Goal: Task Accomplishment & Management: Manage account settings

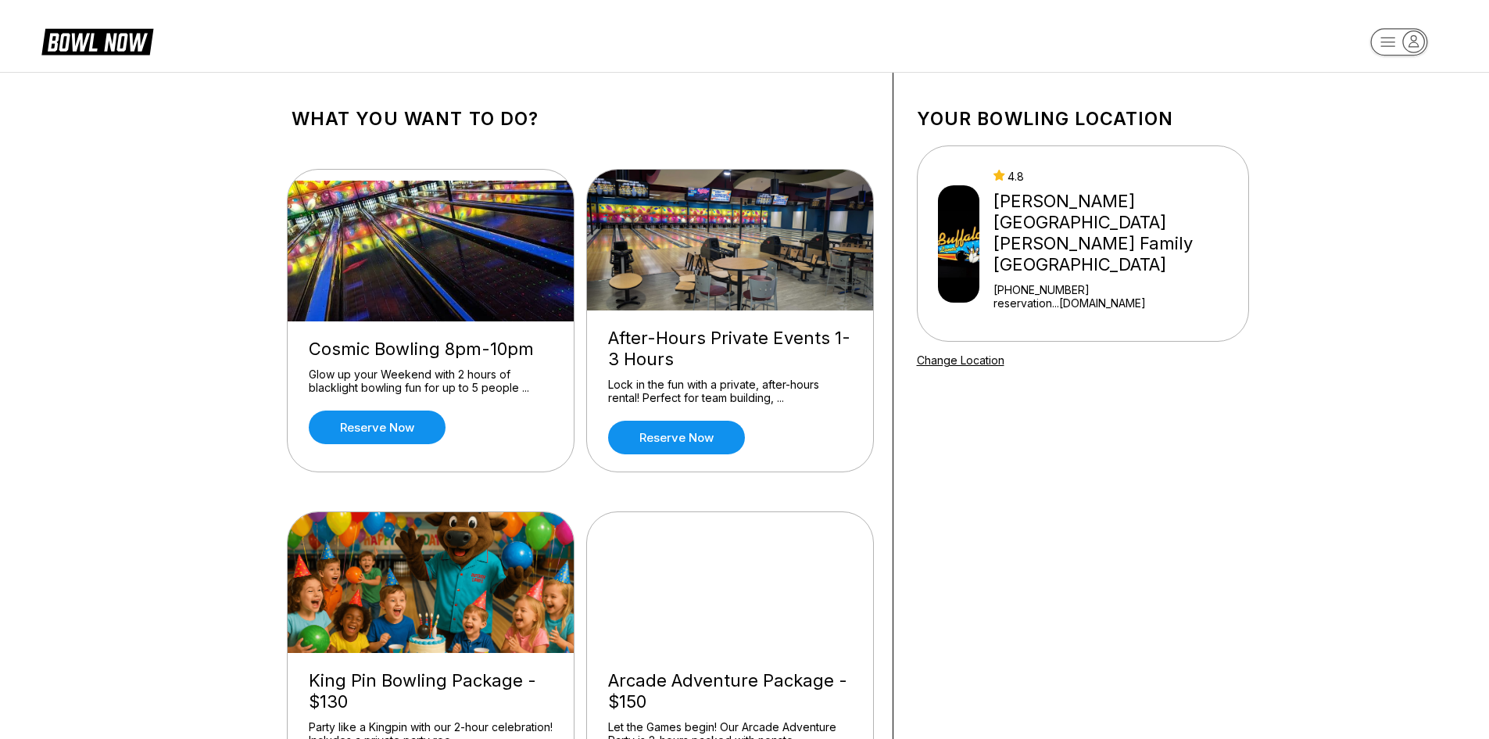
click at [1384, 43] on rect "button" at bounding box center [1398, 41] width 57 height 27
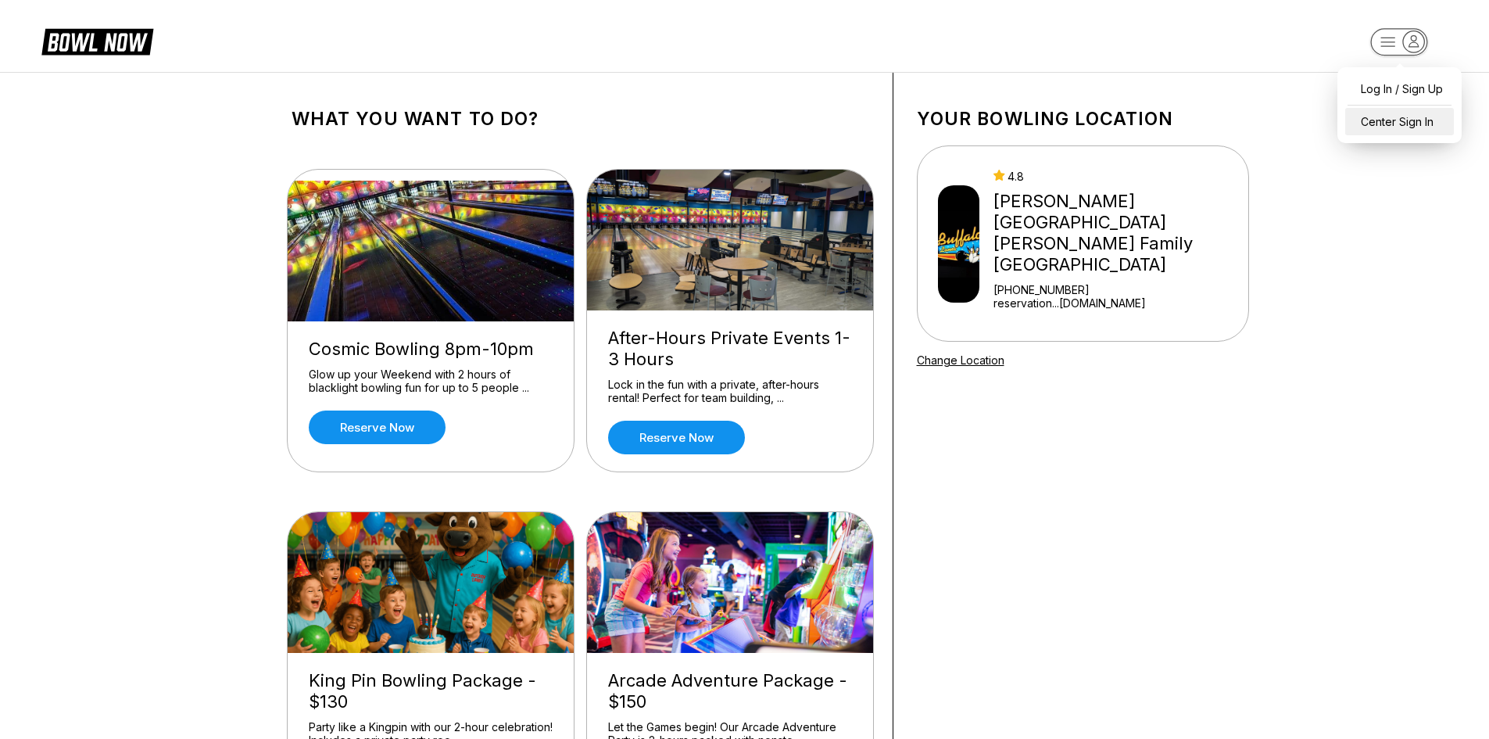
click at [1379, 124] on div "Center Sign In" at bounding box center [1399, 121] width 109 height 27
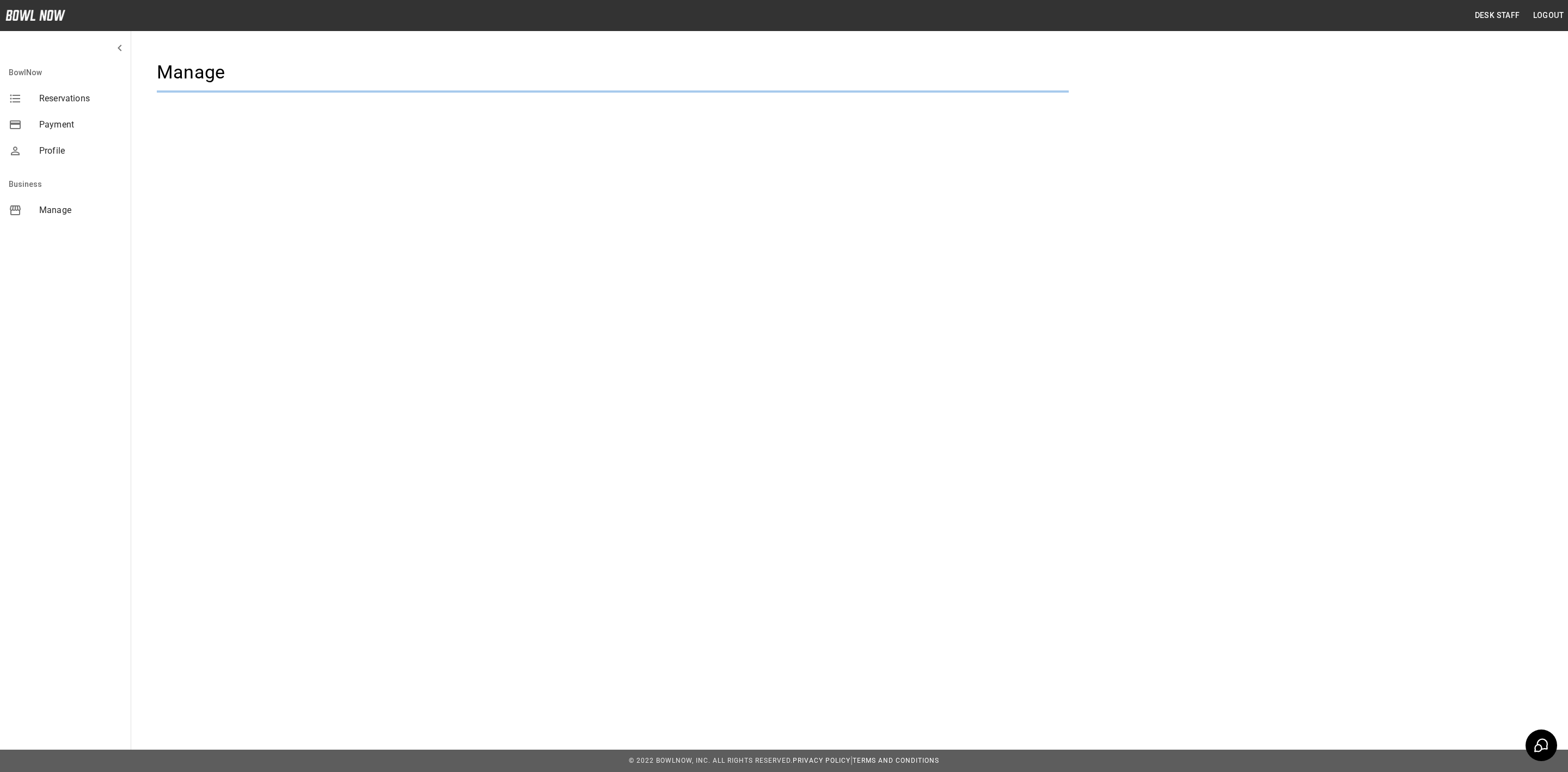
click at [773, 261] on div "Desk Staff Logout BowlNow Reservations Payment Profile Business Manage Manage ©…" at bounding box center [784, 386] width 1568 height 772
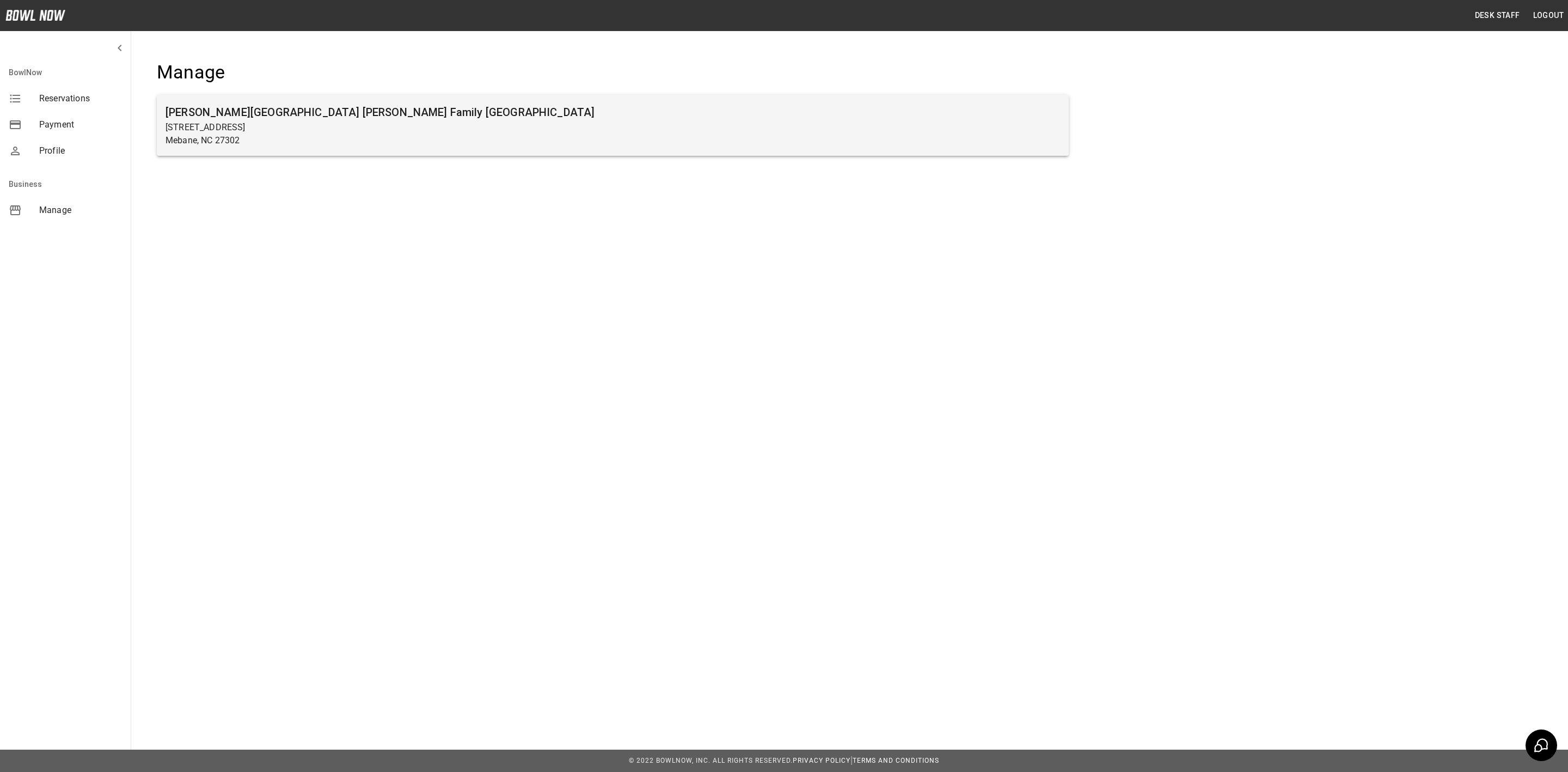
click at [506, 104] on h6 "[PERSON_NAME][GEOGRAPHIC_DATA] [PERSON_NAME] Family [GEOGRAPHIC_DATA]" at bounding box center [613, 112] width 894 height 17
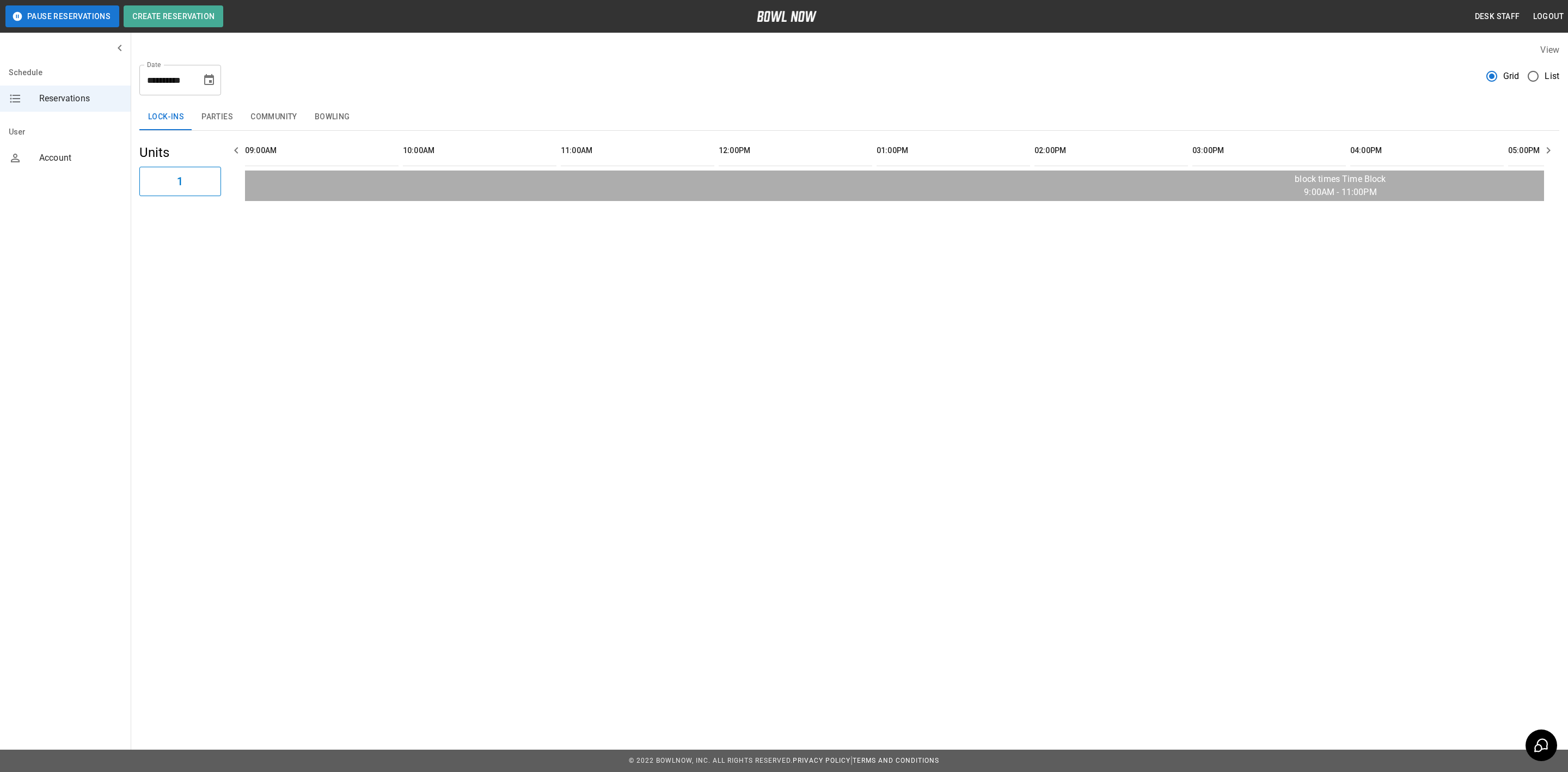
scroll to position [0, 1263]
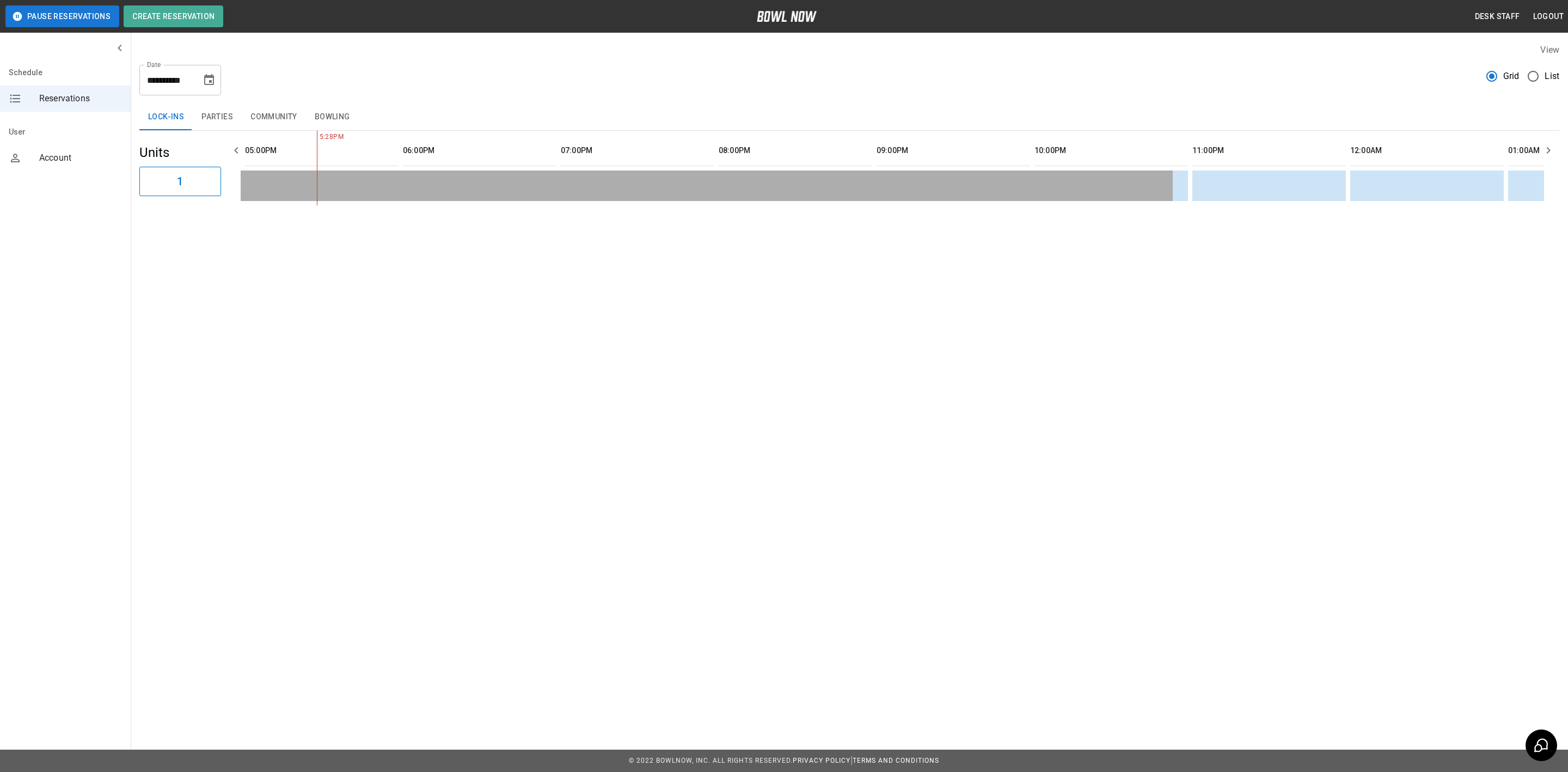
click at [209, 70] on button "Choose date, selected date is Aug 26, 2025" at bounding box center [209, 79] width 22 height 22
click at [238, 108] on icon "Next month" at bounding box center [238, 112] width 13 height 13
click at [231, 157] on button "6" at bounding box center [232, 158] width 20 height 20
type input "**********"
click at [201, 111] on button "Parties" at bounding box center [217, 117] width 49 height 26
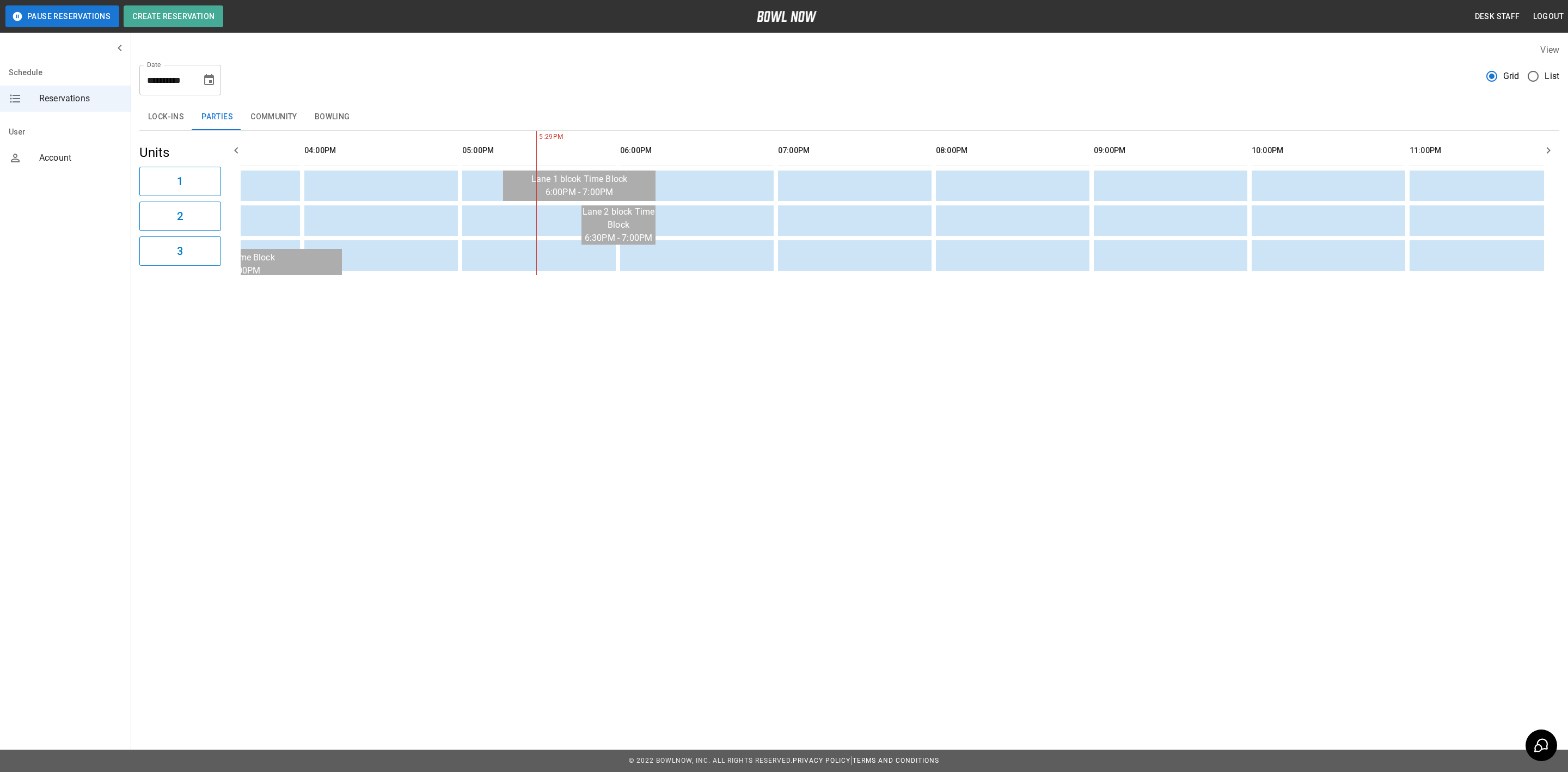
scroll to position [0, 0]
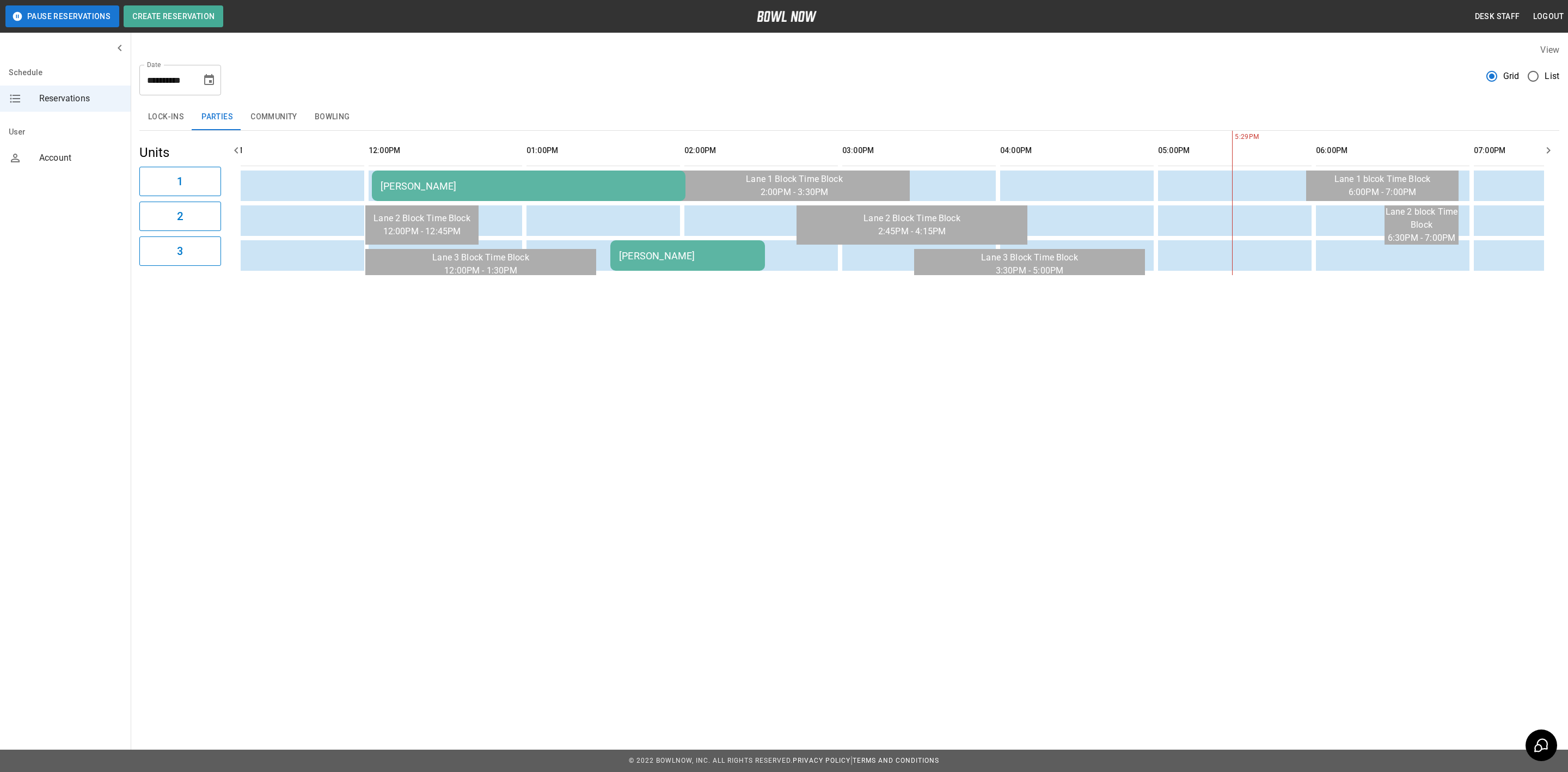
click at [521, 185] on div "[PERSON_NAME]" at bounding box center [528, 186] width 296 height 11
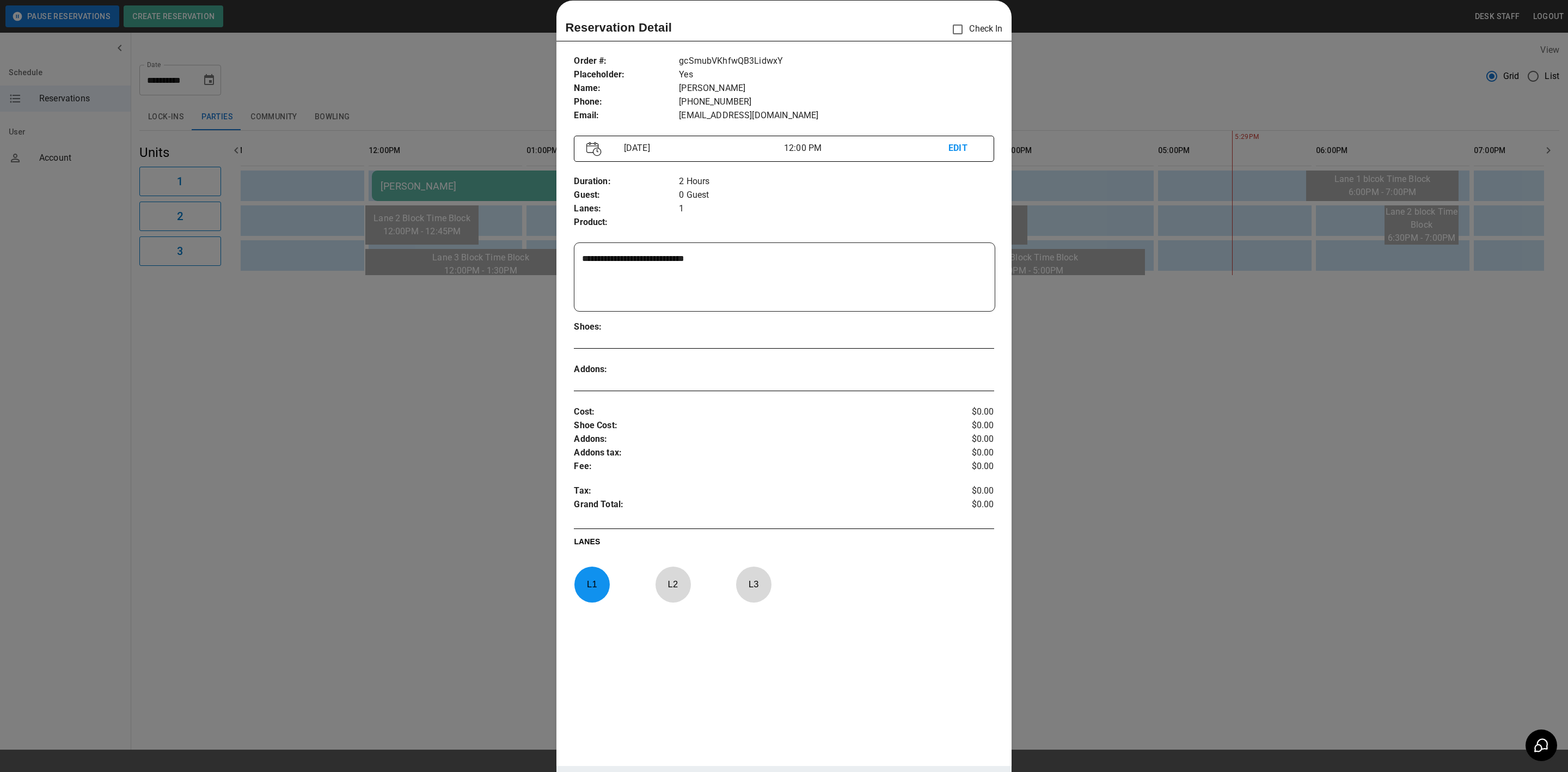
click at [440, 383] on div at bounding box center [784, 386] width 1568 height 772
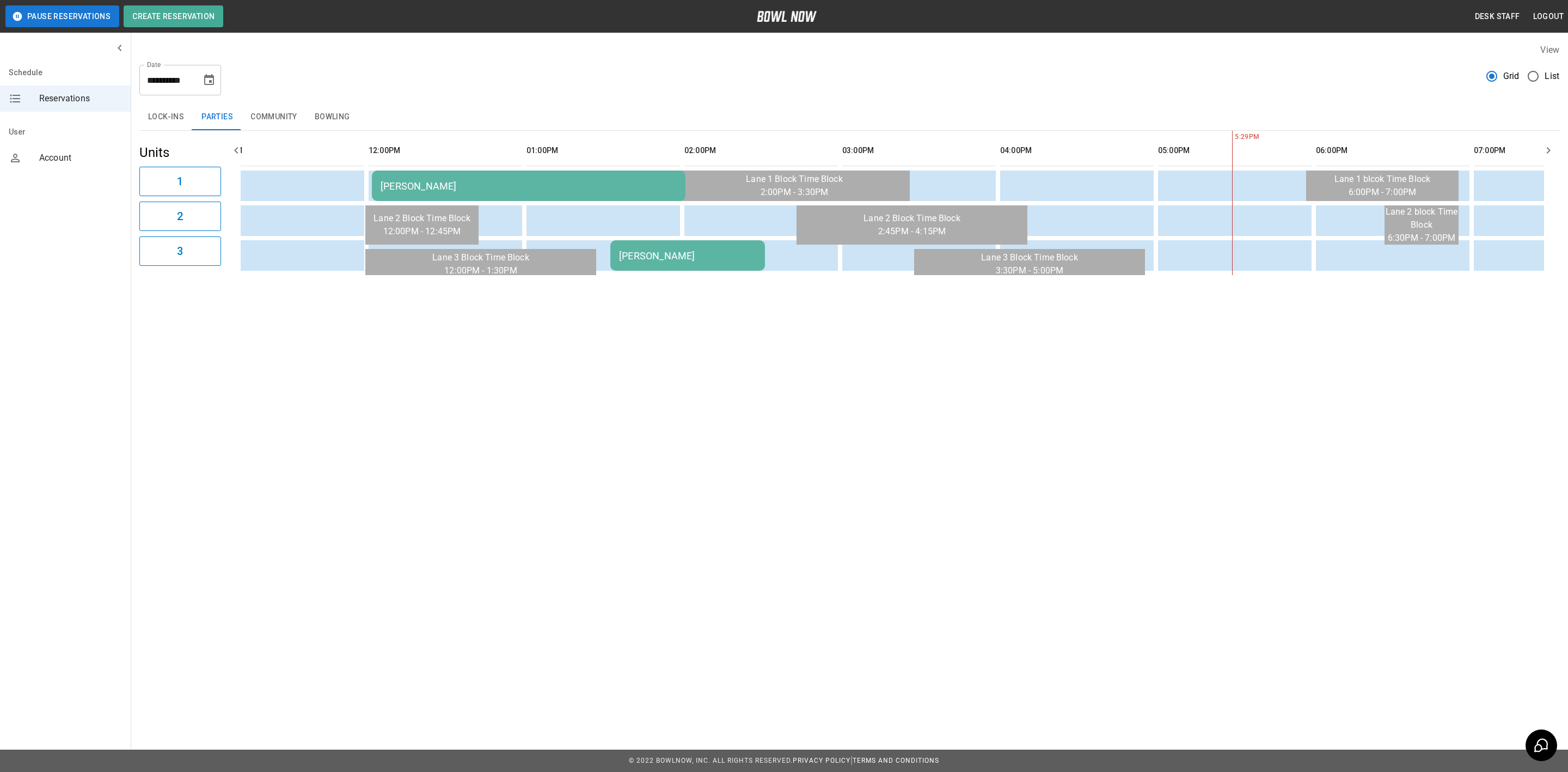
click at [665, 253] on div "[PERSON_NAME]" at bounding box center [688, 256] width 137 height 11
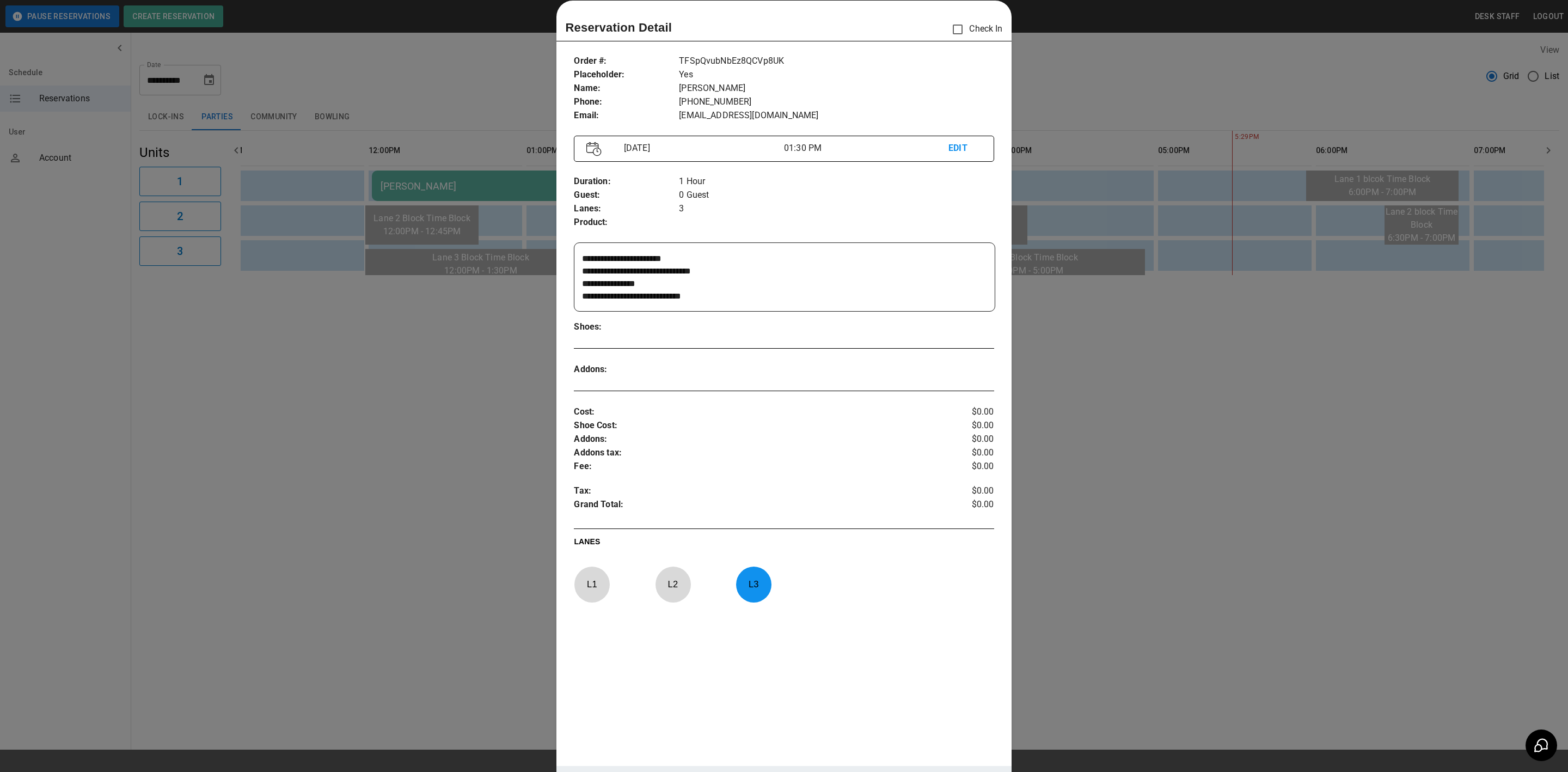
click at [477, 368] on div at bounding box center [784, 386] width 1568 height 772
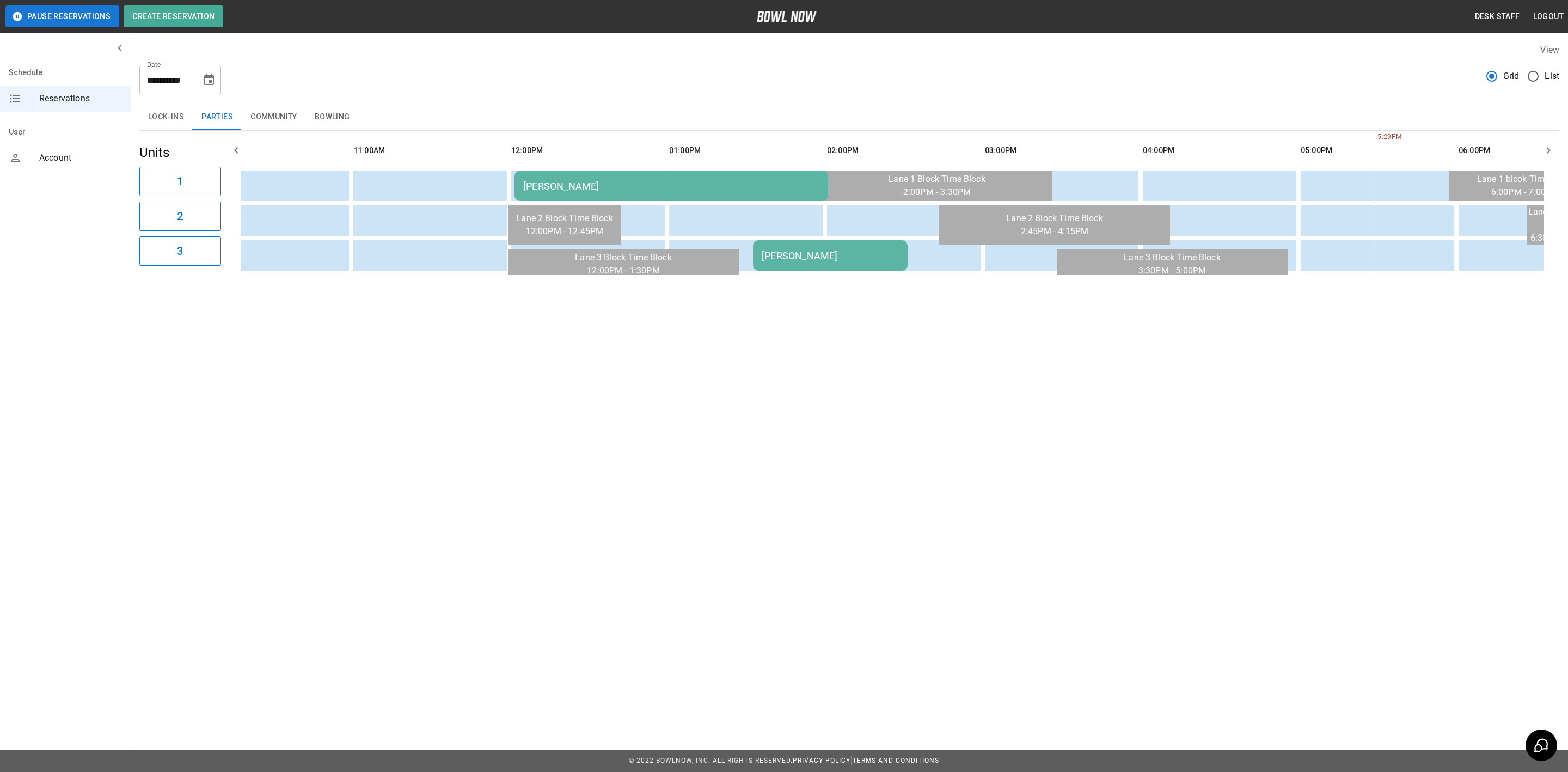
click at [589, 172] on td "[PERSON_NAME]" at bounding box center [672, 186] width 313 height 31
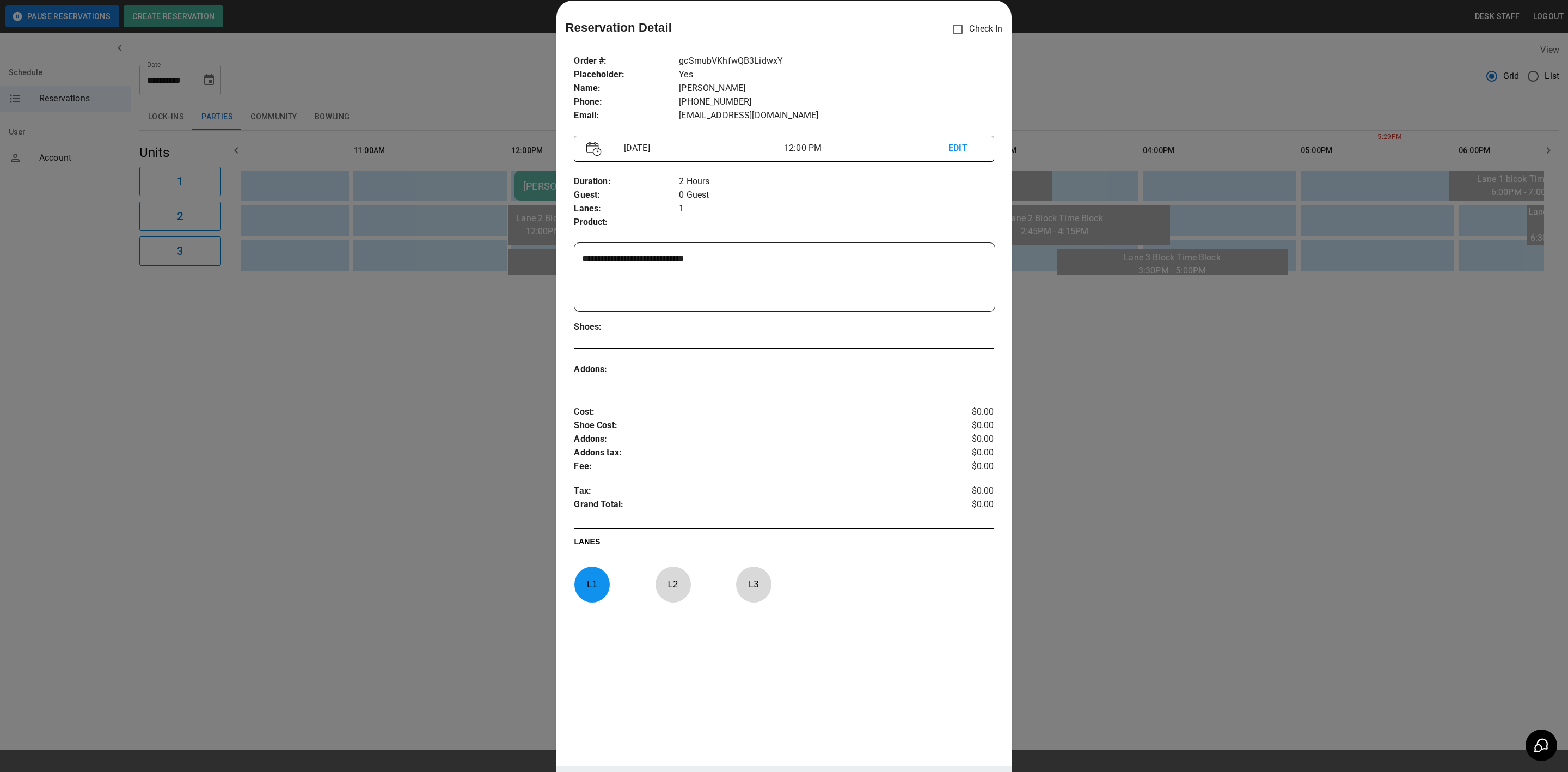
click at [421, 362] on div at bounding box center [784, 386] width 1568 height 772
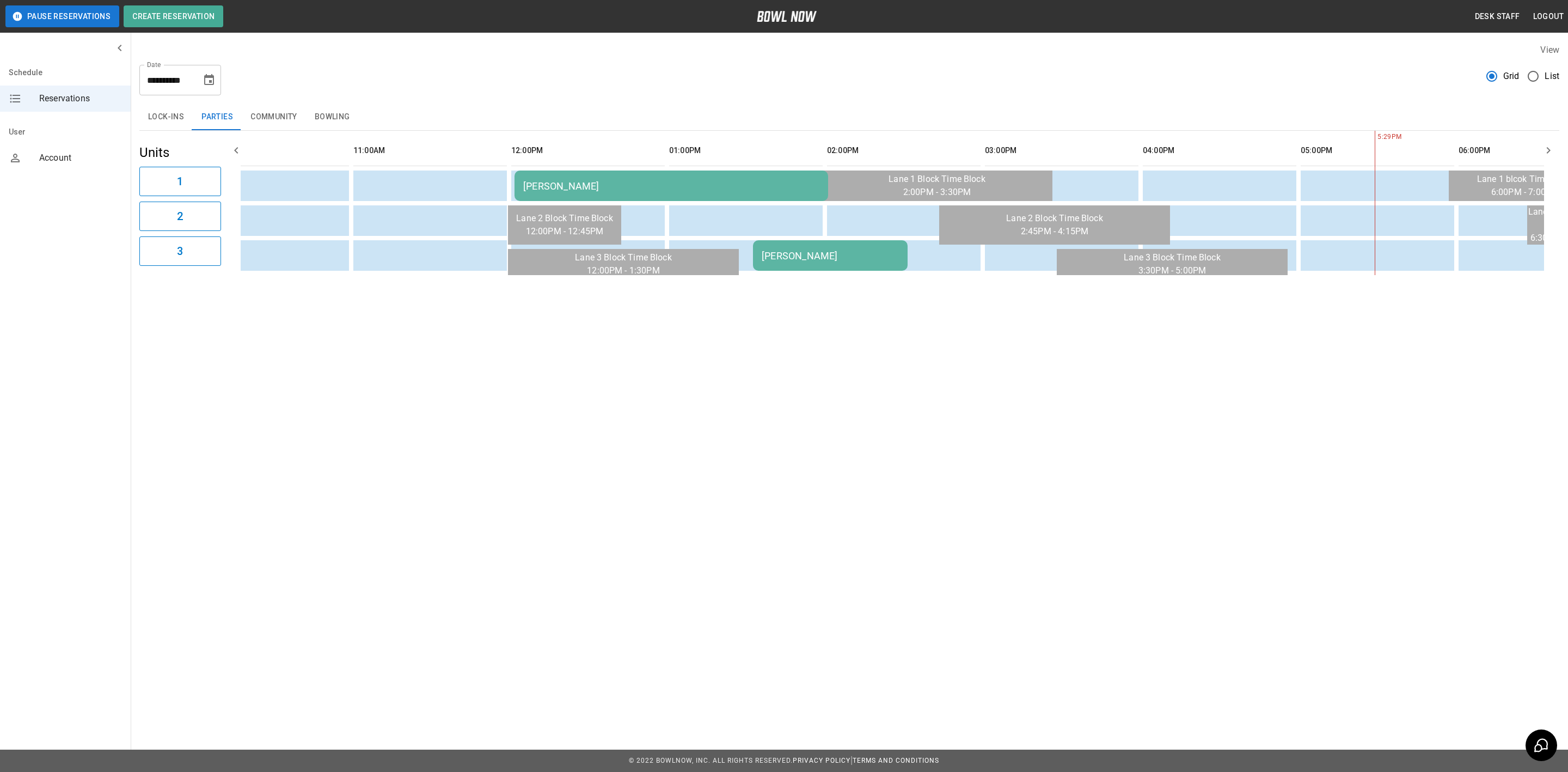
click at [783, 240] on td "[PERSON_NAME]" at bounding box center [830, 256] width 155 height 31
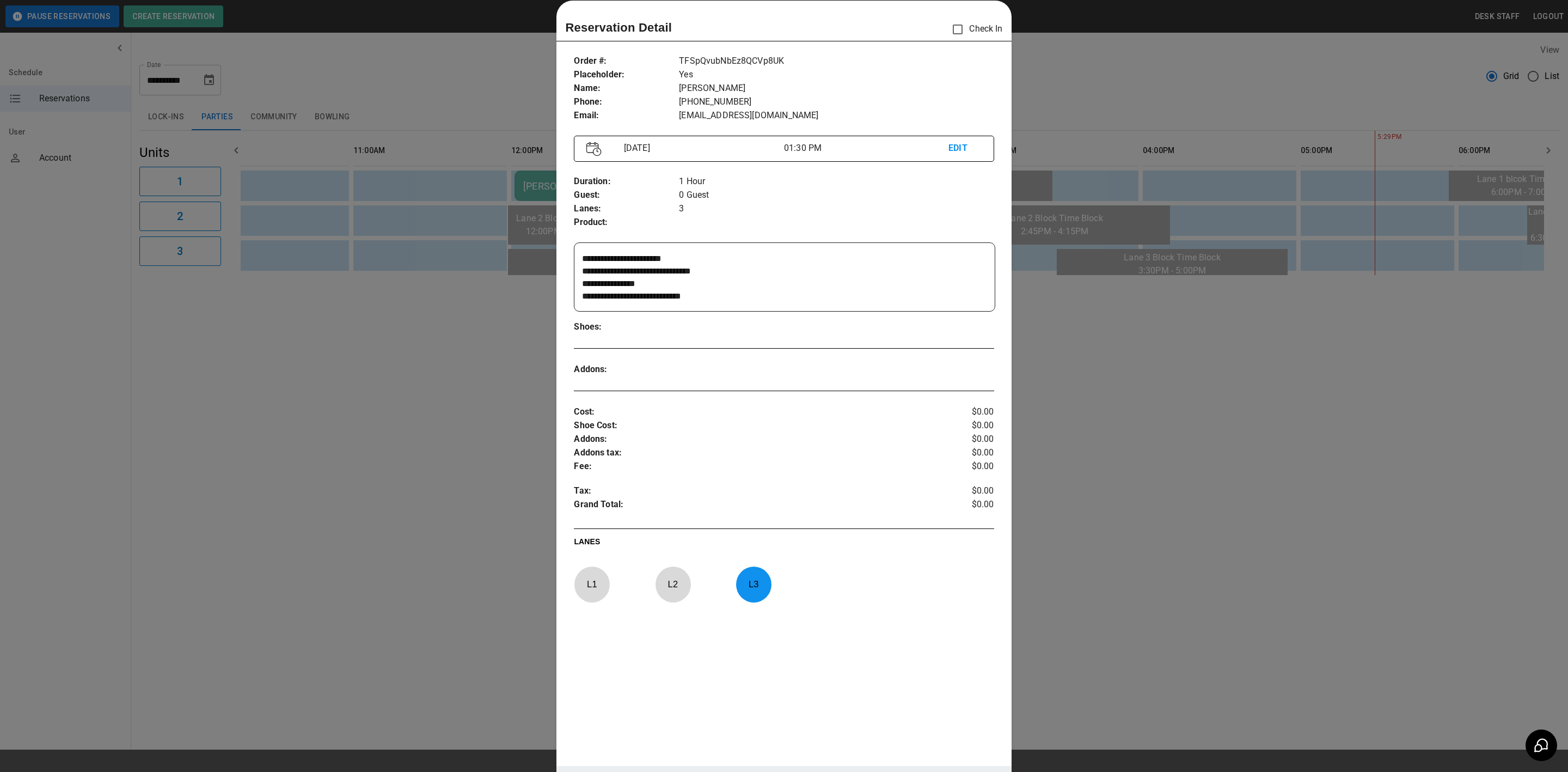
click at [474, 352] on div at bounding box center [784, 386] width 1568 height 772
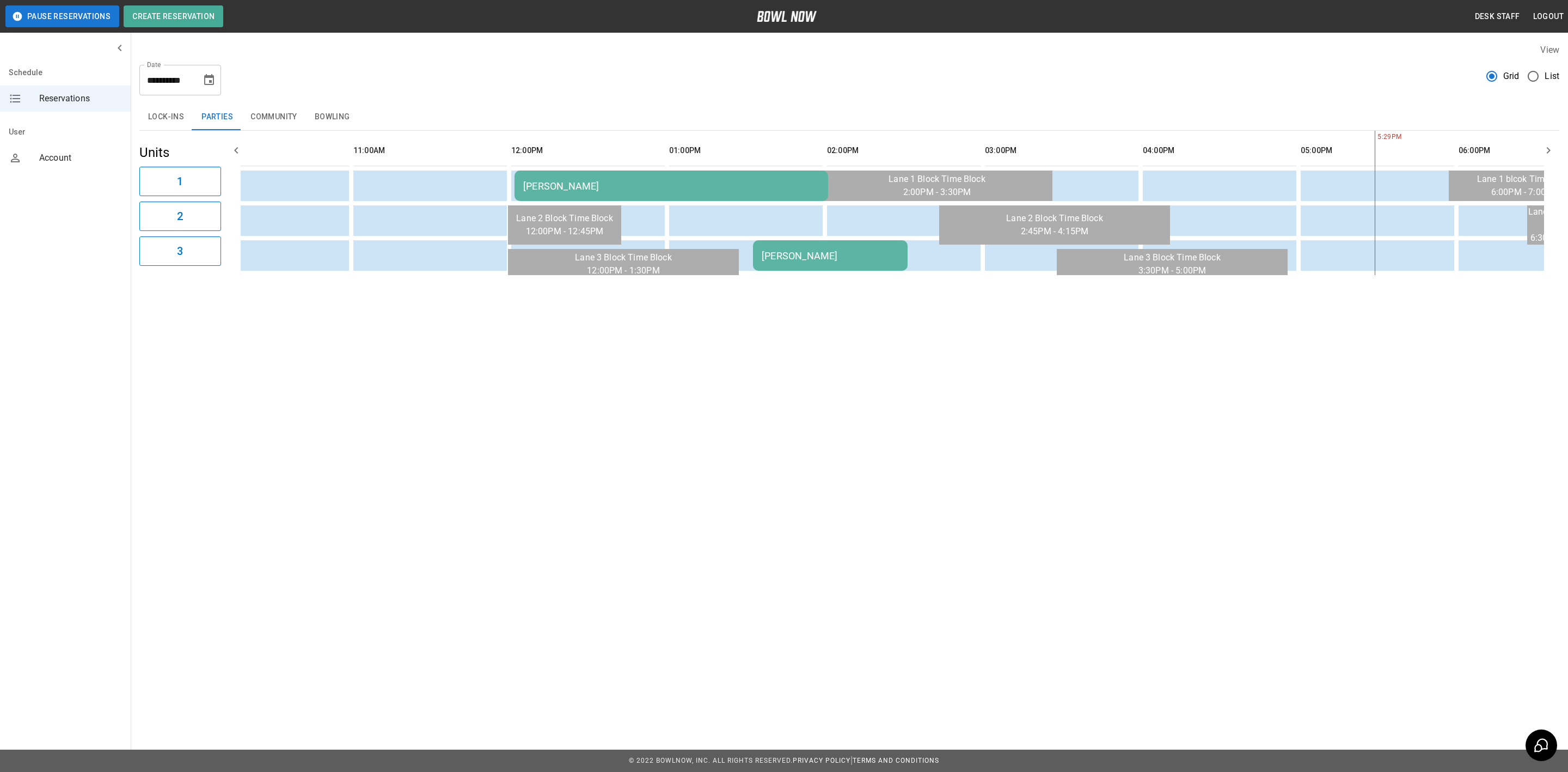
click at [209, 79] on icon "Choose date, selected date is Sep 6, 2025" at bounding box center [209, 80] width 13 height 13
click at [350, 105] on button "Bowling" at bounding box center [332, 117] width 53 height 26
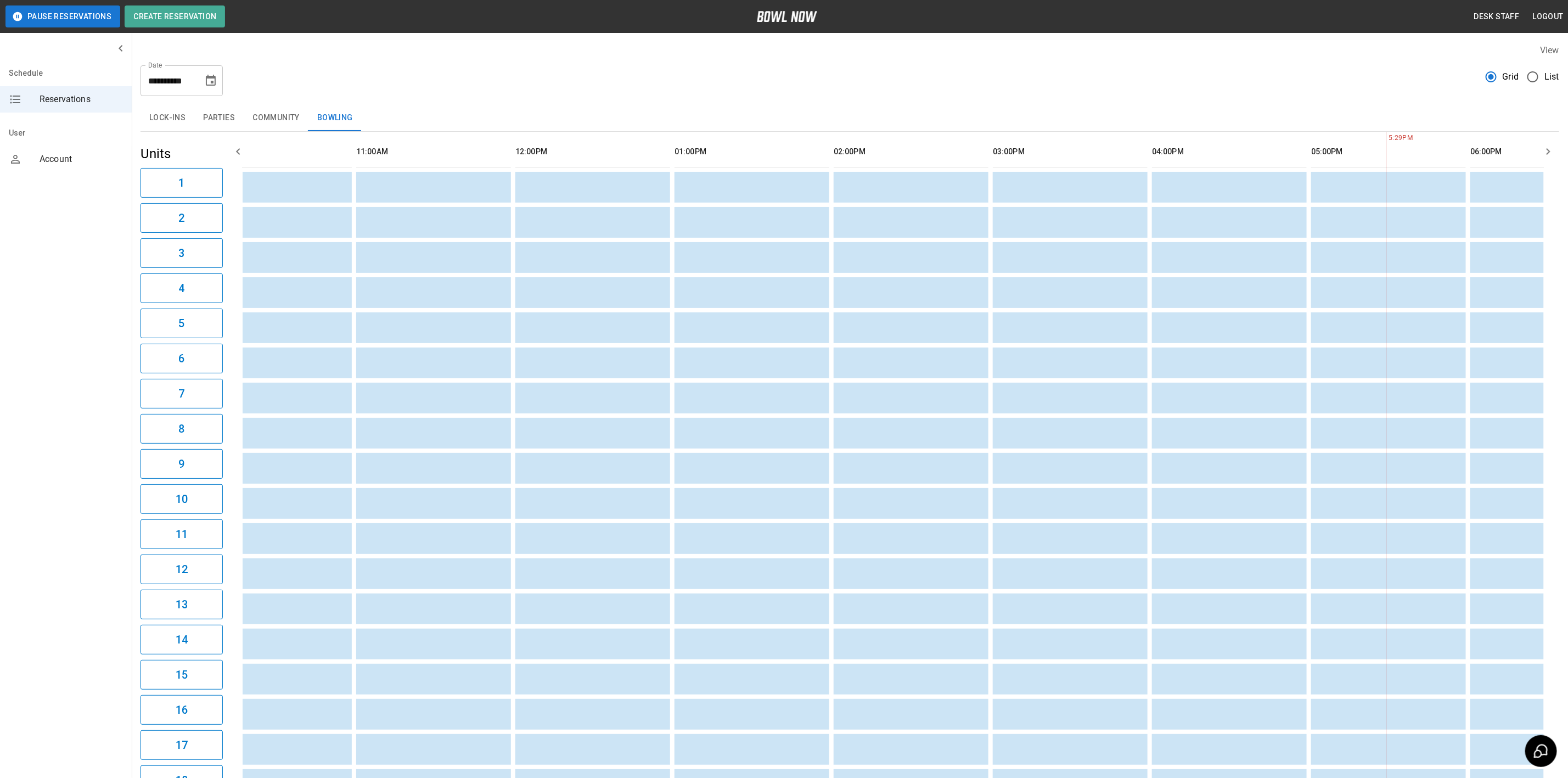
click at [371, 77] on div "**********" at bounding box center [850, 77] width 1419 height 39
click at [268, 106] on button "Community" at bounding box center [276, 118] width 65 height 27
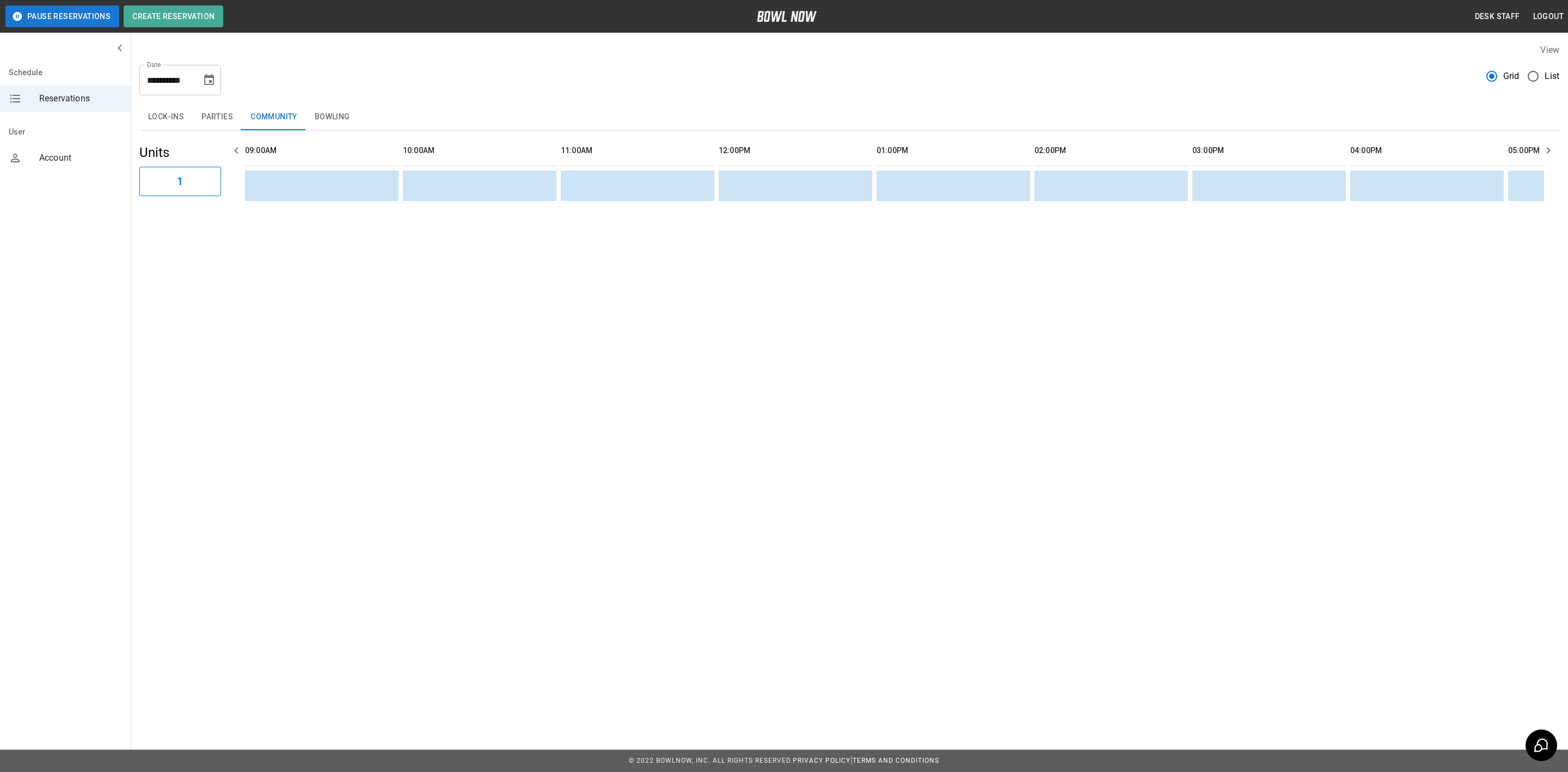
click at [324, 114] on button "Bowling" at bounding box center [332, 117] width 53 height 26
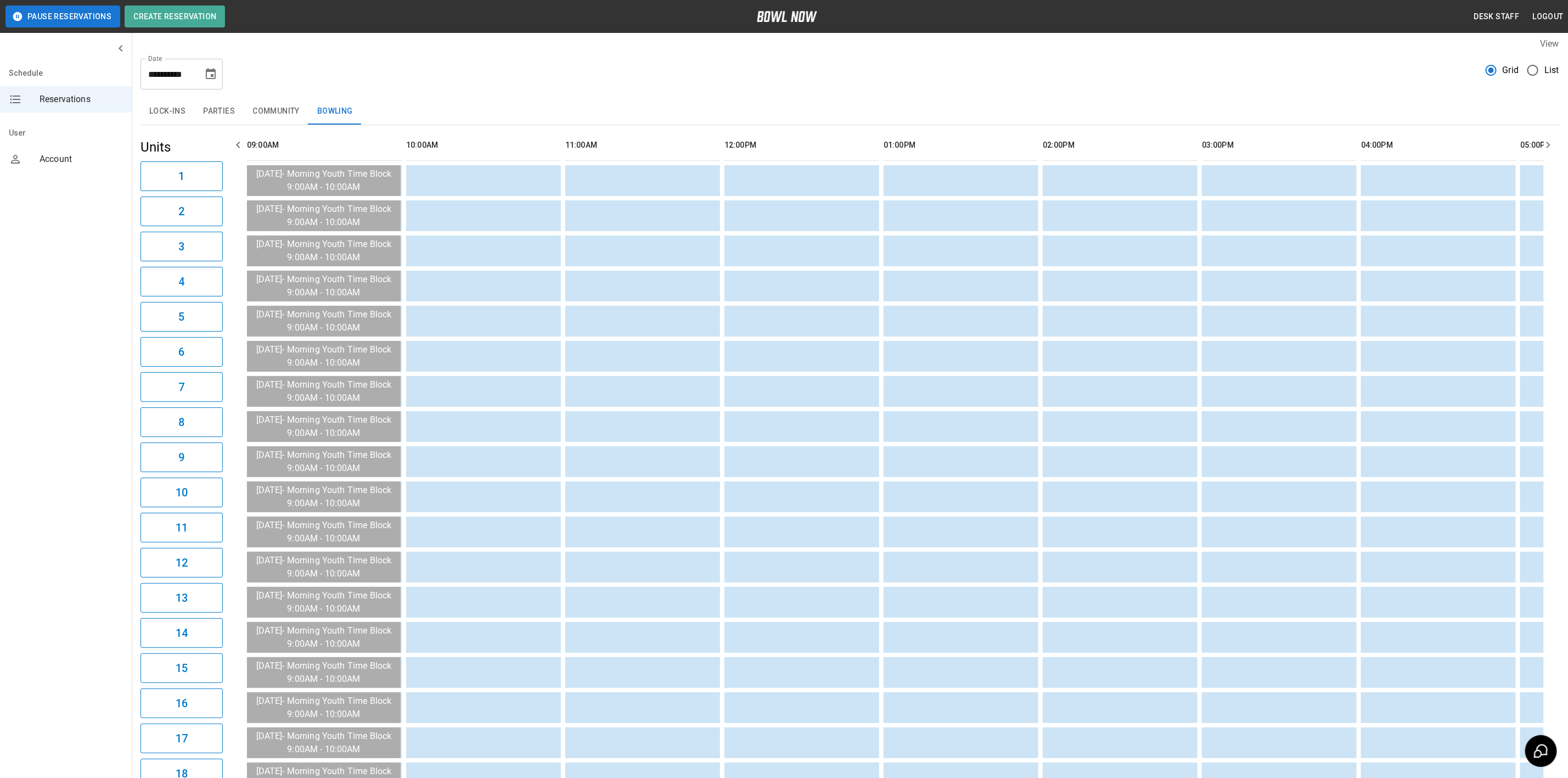
click at [286, 101] on button "Community" at bounding box center [276, 112] width 65 height 27
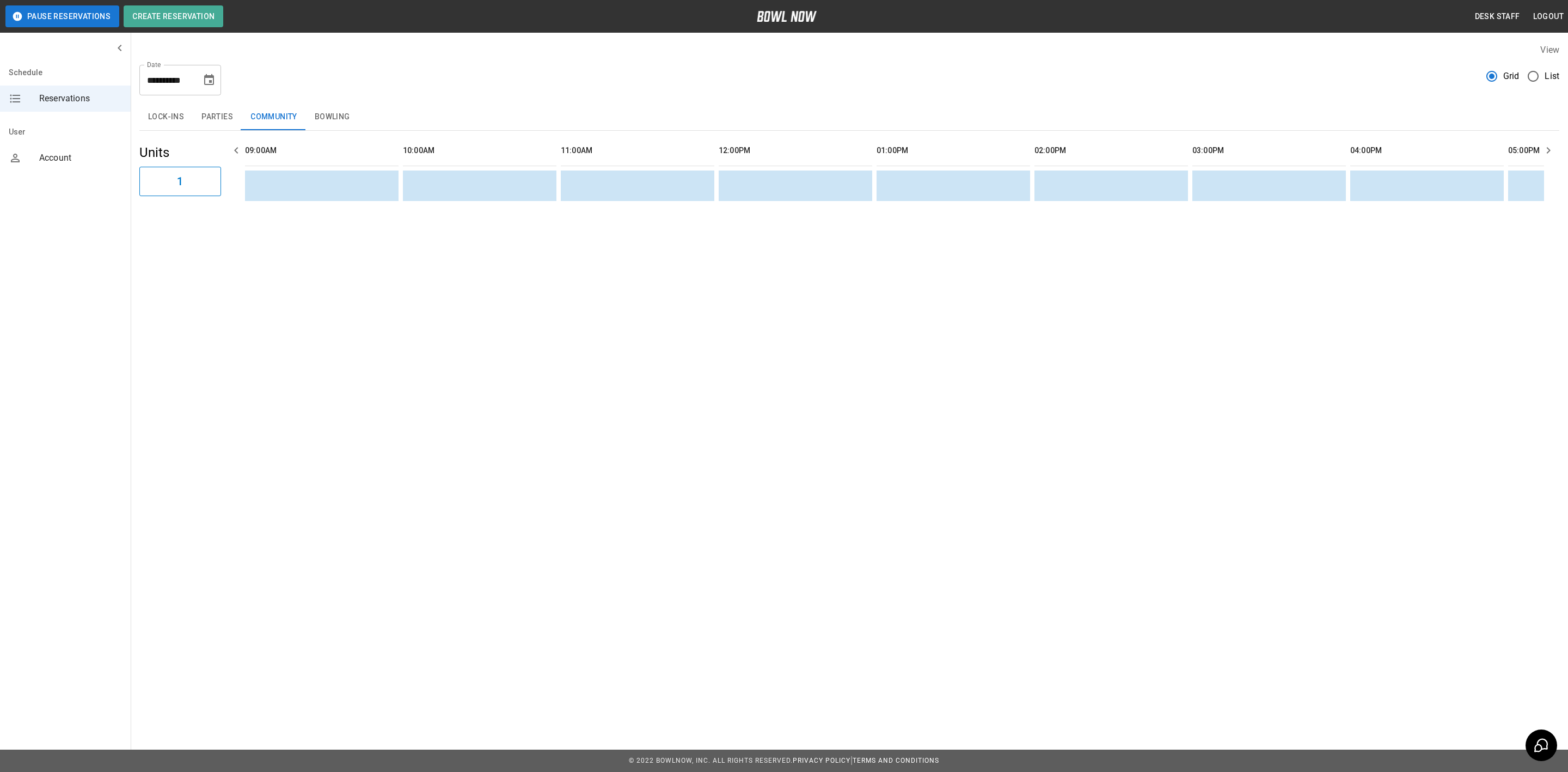
click at [200, 109] on button "Parties" at bounding box center [217, 117] width 49 height 26
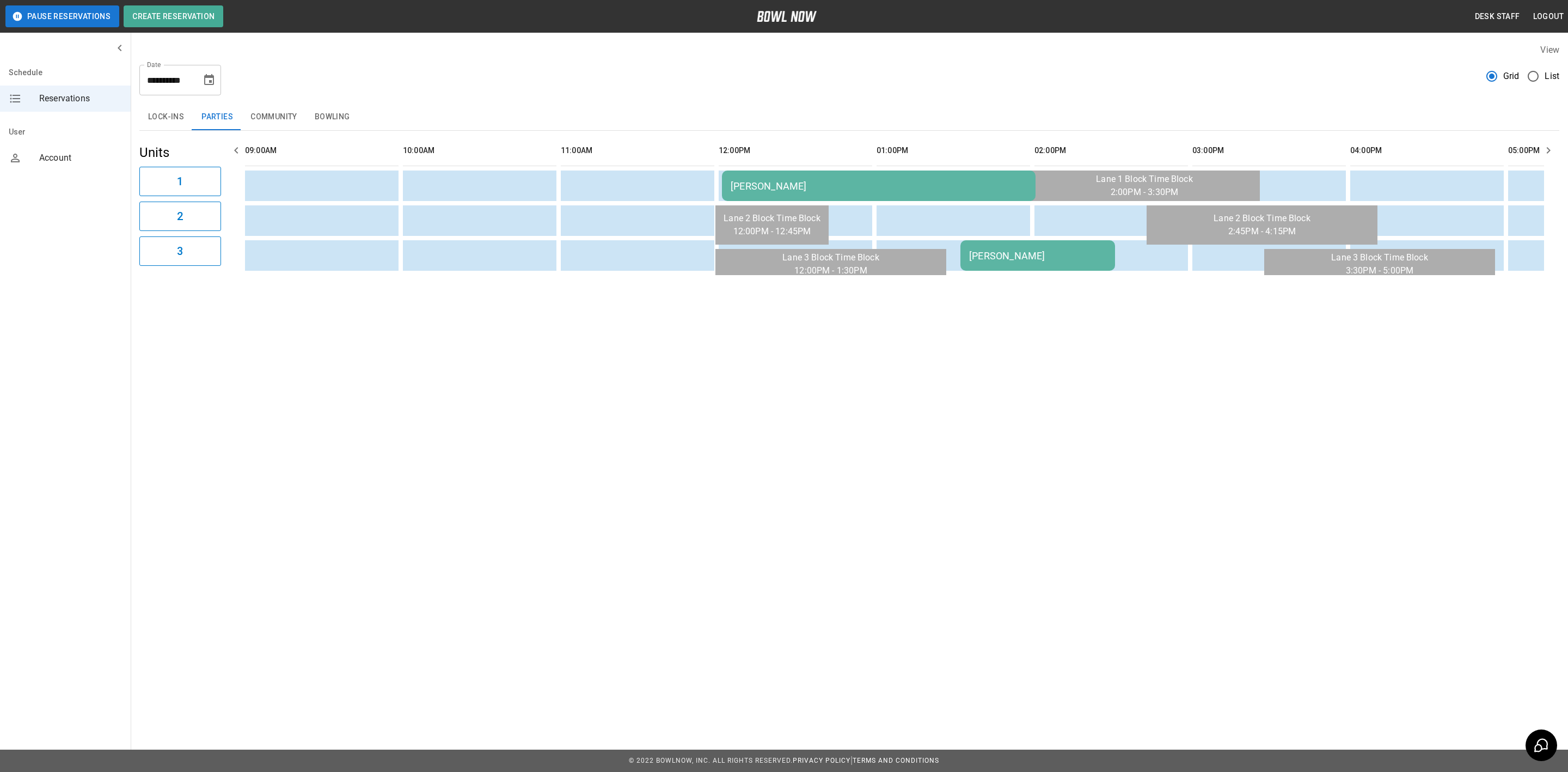
click at [341, 109] on button "Bowling" at bounding box center [332, 117] width 53 height 26
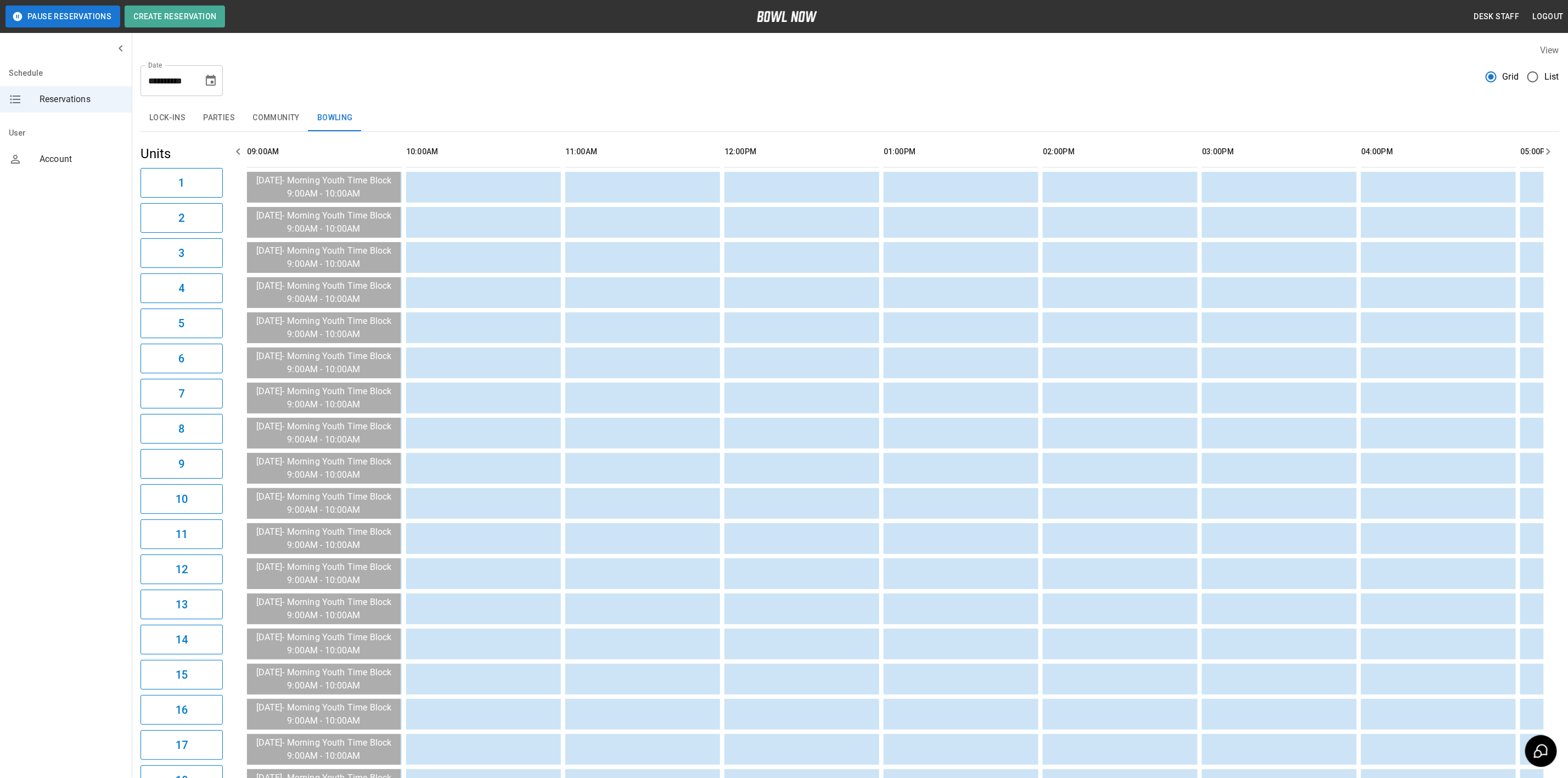
click at [269, 114] on button "Community" at bounding box center [276, 118] width 65 height 27
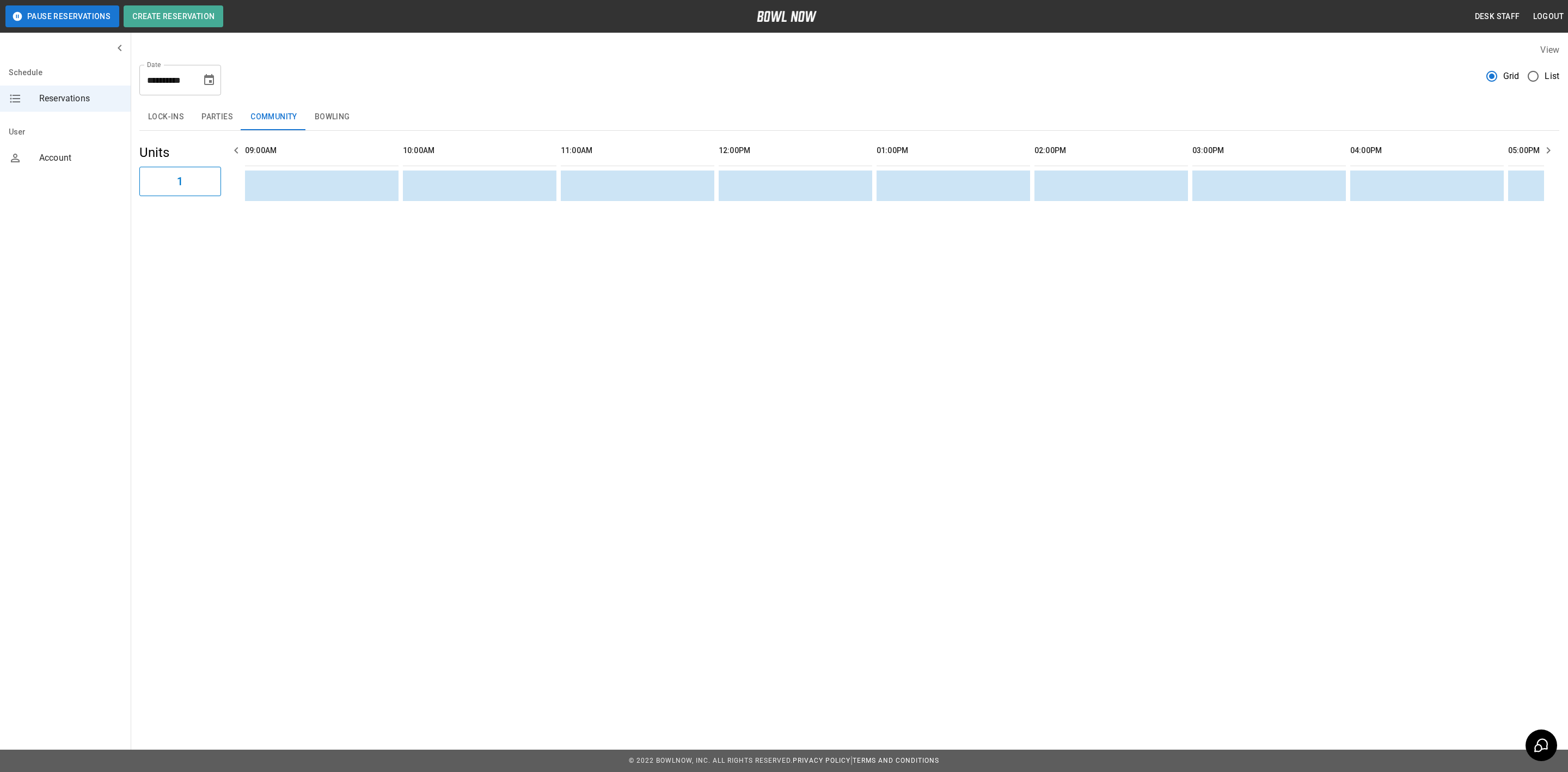
click at [198, 105] on button "Parties" at bounding box center [217, 117] width 49 height 26
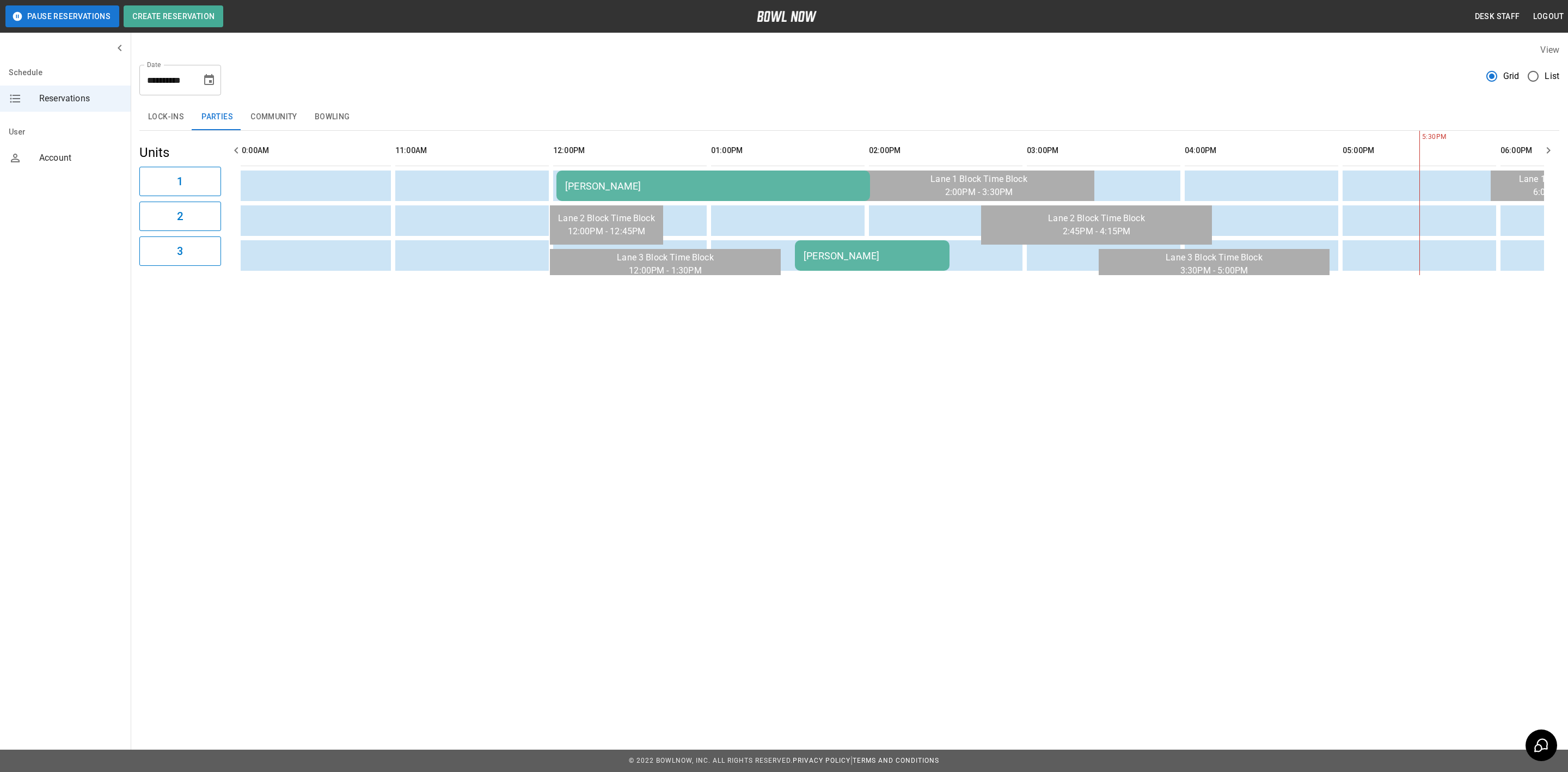
scroll to position [0, 175]
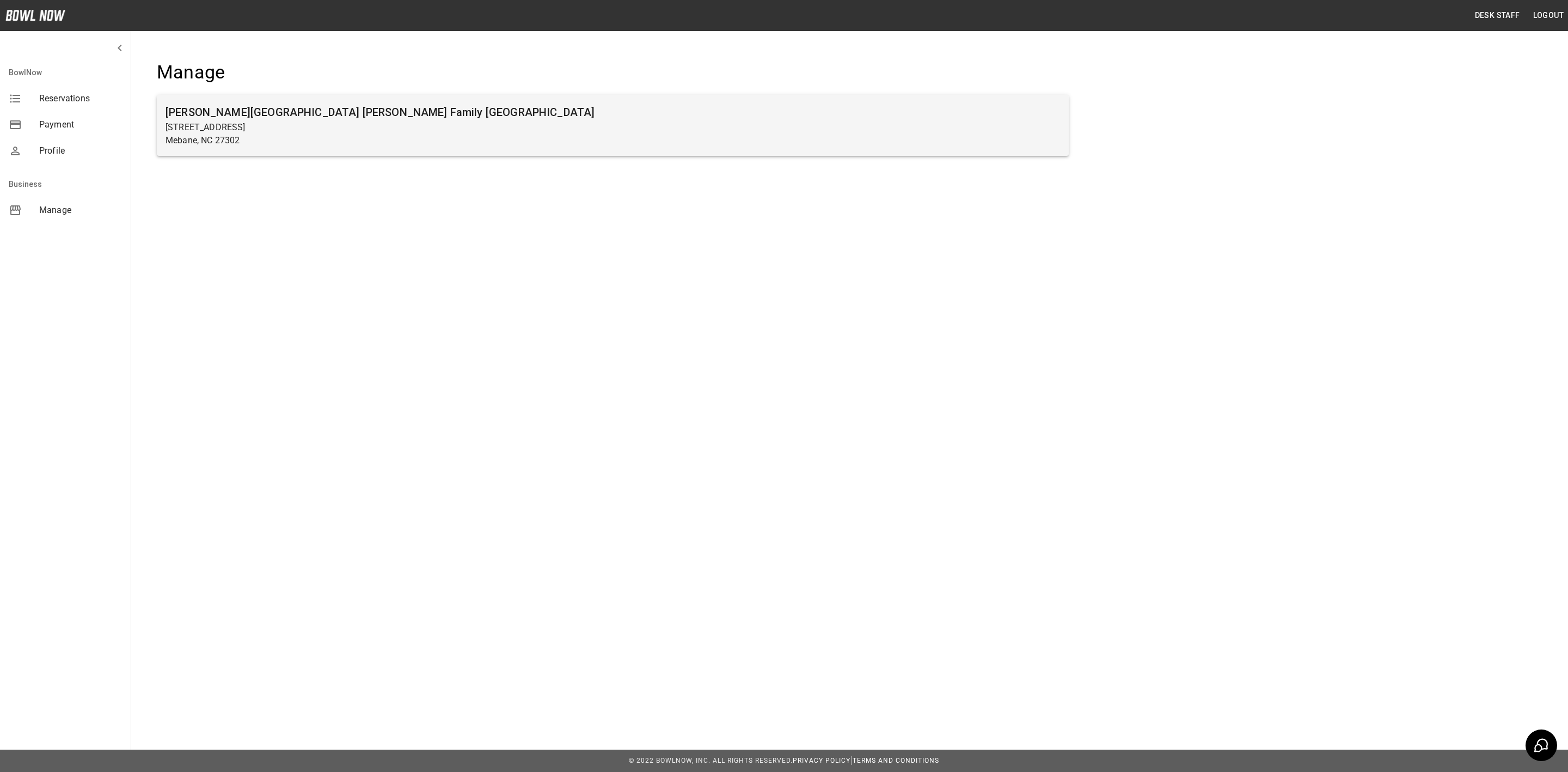
click at [479, 98] on div "[PERSON_NAME][GEOGRAPHIC_DATA] [PERSON_NAME] Family [GEOGRAPHIC_DATA] [STREET_A…" at bounding box center [612, 125] width 912 height 61
